Goal: Transaction & Acquisition: Download file/media

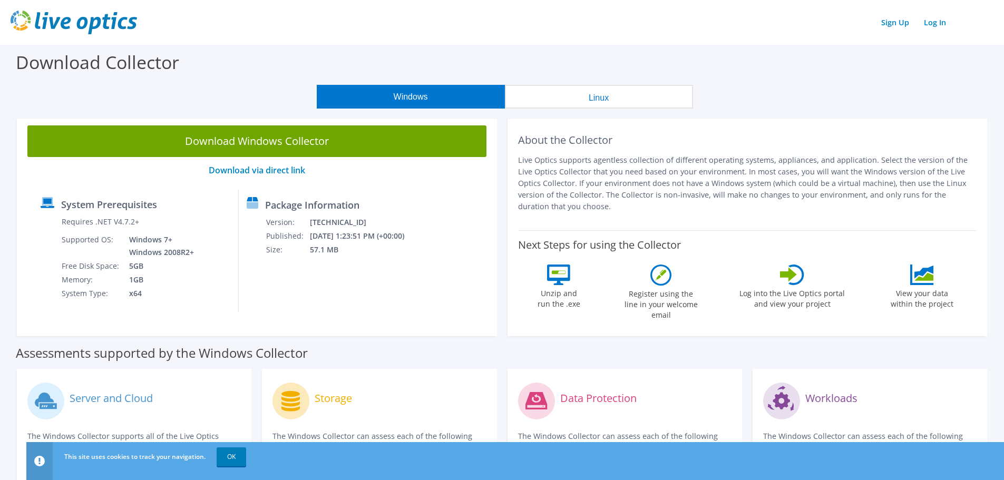
click at [428, 99] on button "Windows" at bounding box center [411, 97] width 188 height 24
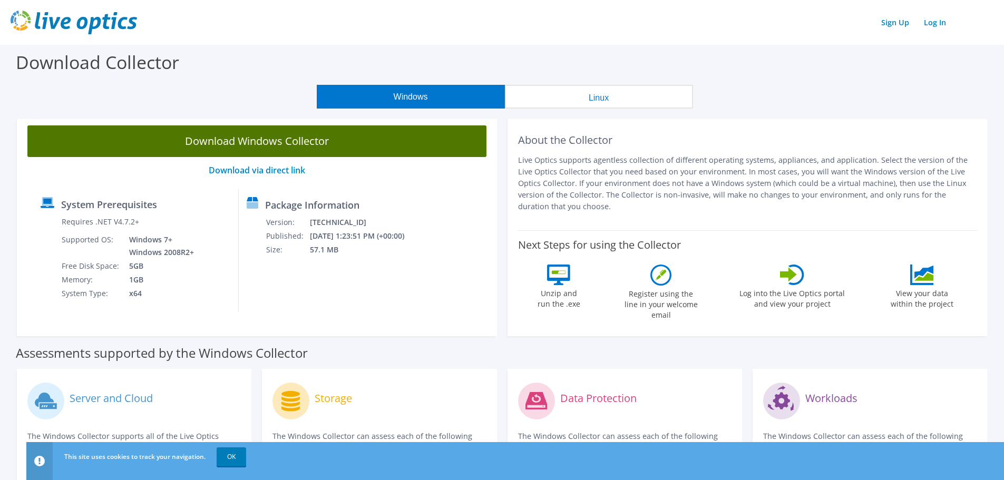
click at [397, 142] on link "Download Windows Collector" at bounding box center [256, 141] width 459 height 32
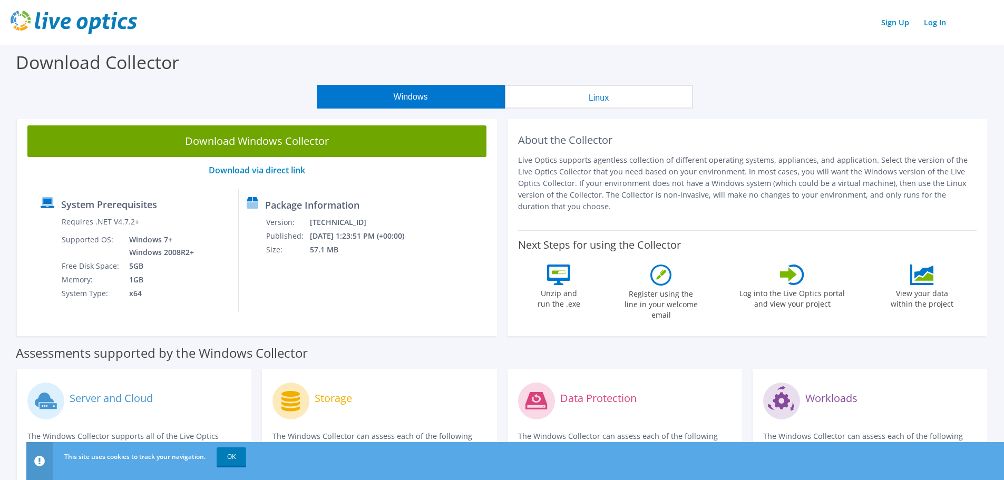
click at [620, 102] on button "Linux" at bounding box center [599, 97] width 188 height 24
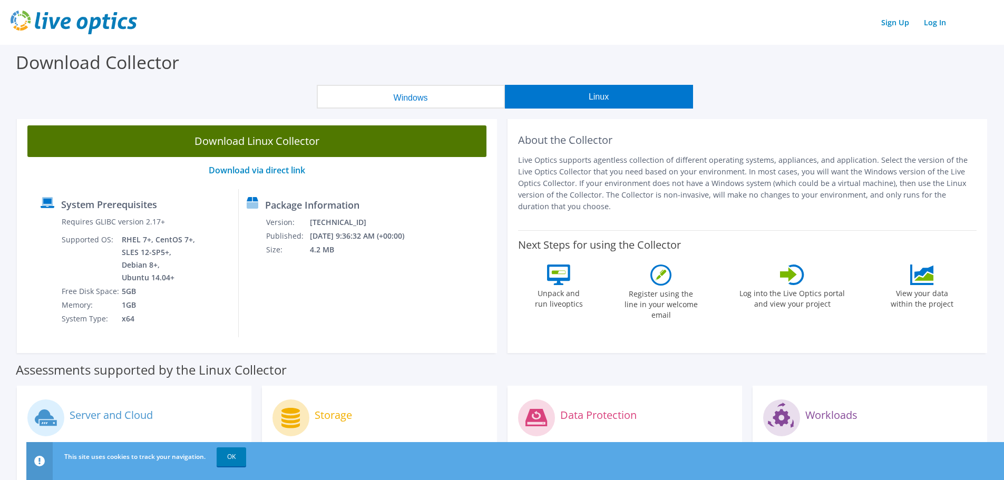
click at [396, 136] on link "Download Linux Collector" at bounding box center [256, 141] width 459 height 32
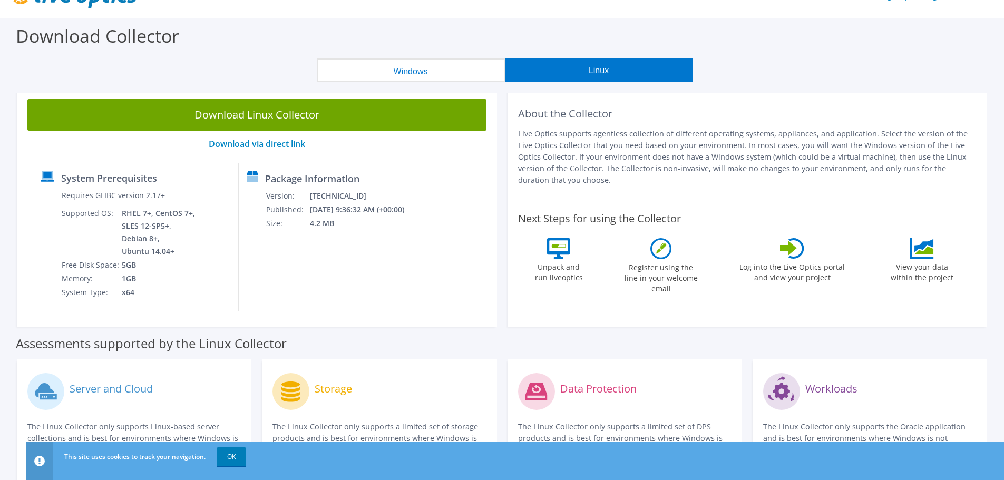
scroll to position [12, 0]
